Goal: Navigation & Orientation: Find specific page/section

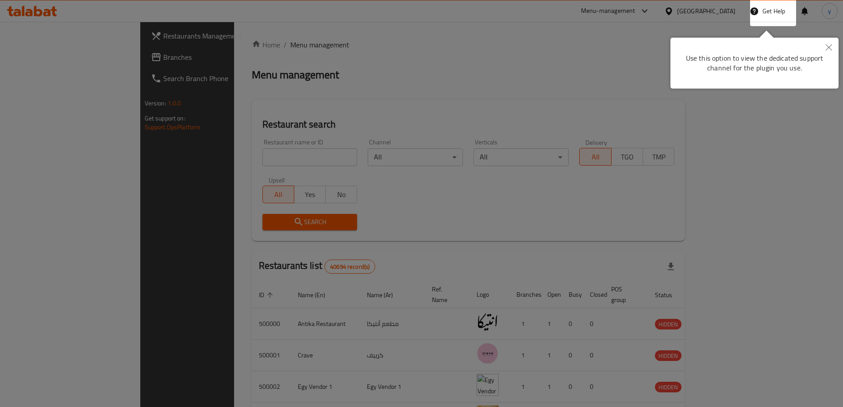
click at [830, 48] on icon "Close" at bounding box center [829, 47] width 6 height 6
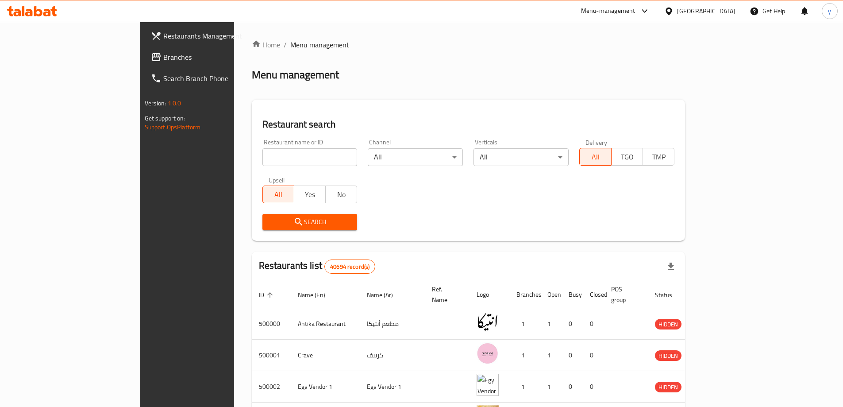
click at [725, 8] on div "[GEOGRAPHIC_DATA]" at bounding box center [706, 11] width 58 height 10
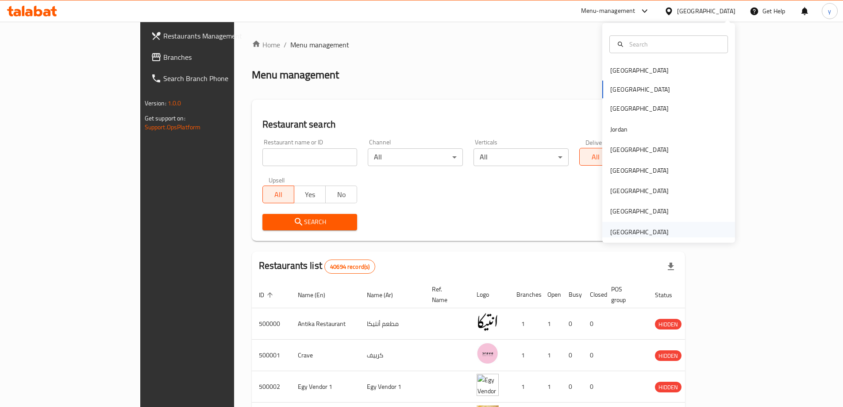
click at [647, 232] on div "[GEOGRAPHIC_DATA]" at bounding box center [639, 232] width 58 height 10
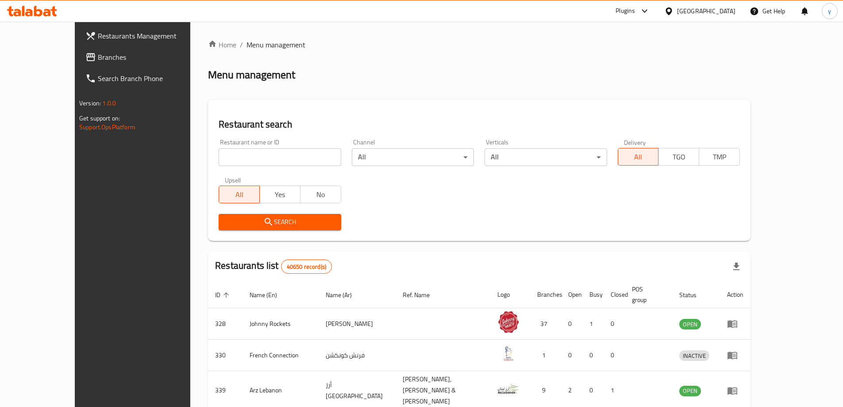
click at [98, 62] on span "Branches" at bounding box center [153, 57] width 111 height 11
